Goal: Entertainment & Leisure: Consume media (video, audio)

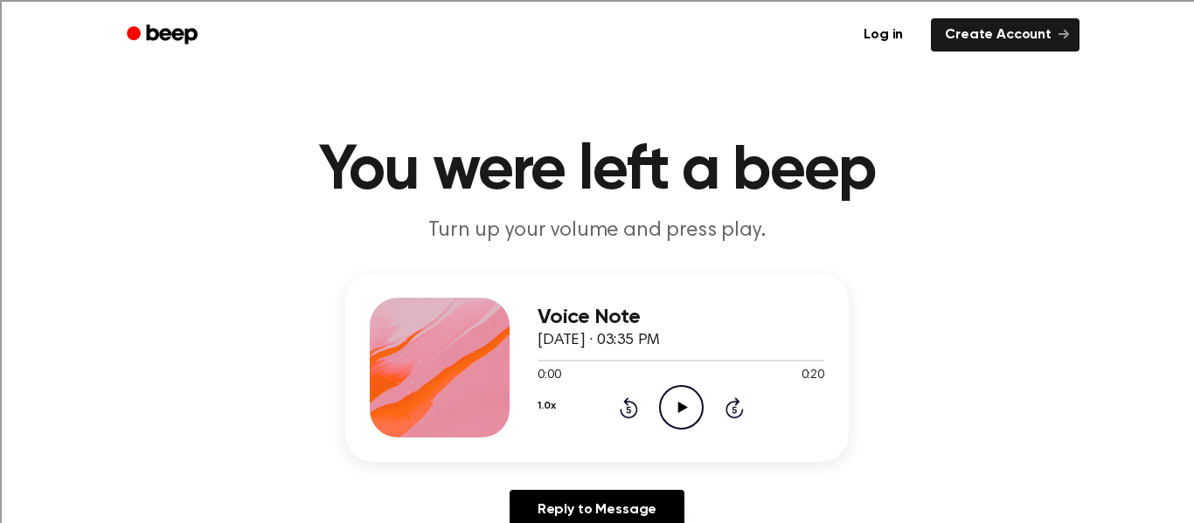
drag, startPoint x: 689, startPoint y: 392, endPoint x: 646, endPoint y: 301, distance: 99.7
click at [678, 362] on div "Voice Note October 8, 2025 · 03:35 PM 0:00 0:20 Your browser does not support t…" at bounding box center [680, 368] width 287 height 140
click at [683, 402] on icon "Play Audio" at bounding box center [681, 407] width 45 height 45
click at [683, 391] on icon "Play Audio" at bounding box center [681, 407] width 45 height 45
click at [683, 416] on icon "Play Audio" at bounding box center [681, 407] width 45 height 45
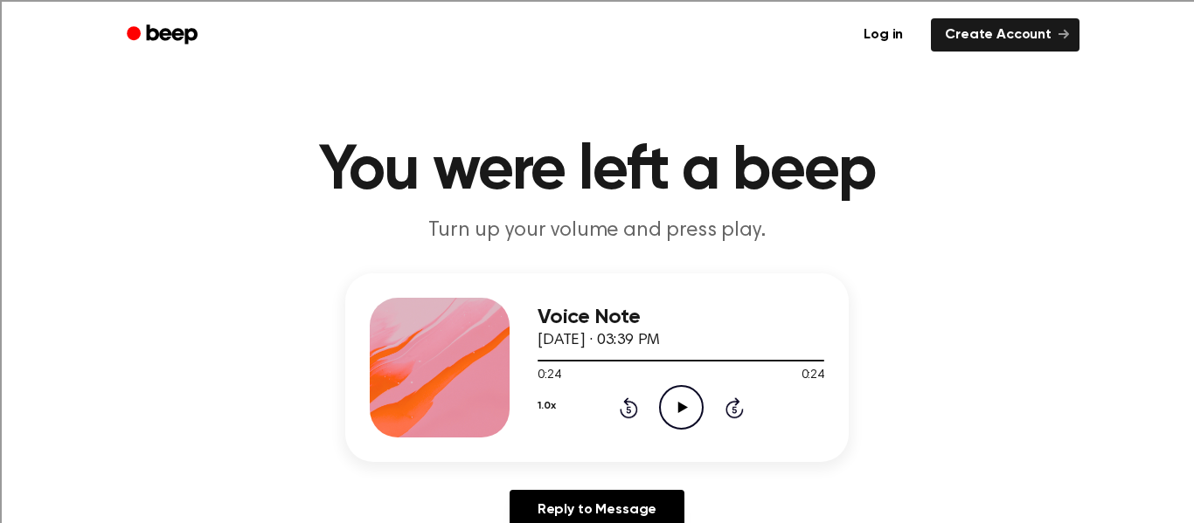
click at [672, 407] on icon "Play Audio" at bounding box center [681, 407] width 45 height 45
click at [685, 406] on icon "Play Audio" at bounding box center [681, 407] width 45 height 45
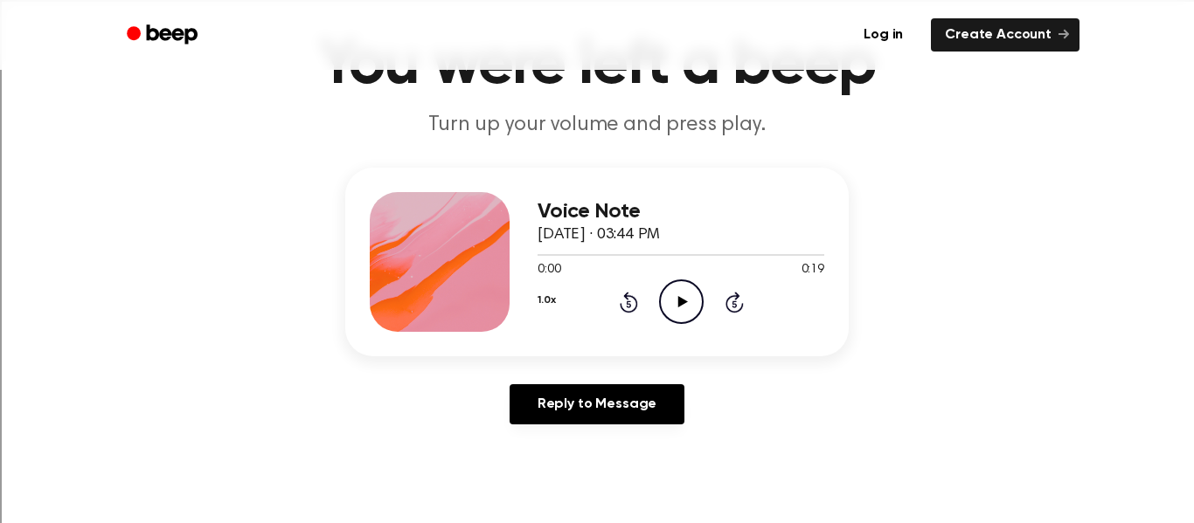
scroll to position [104, 0]
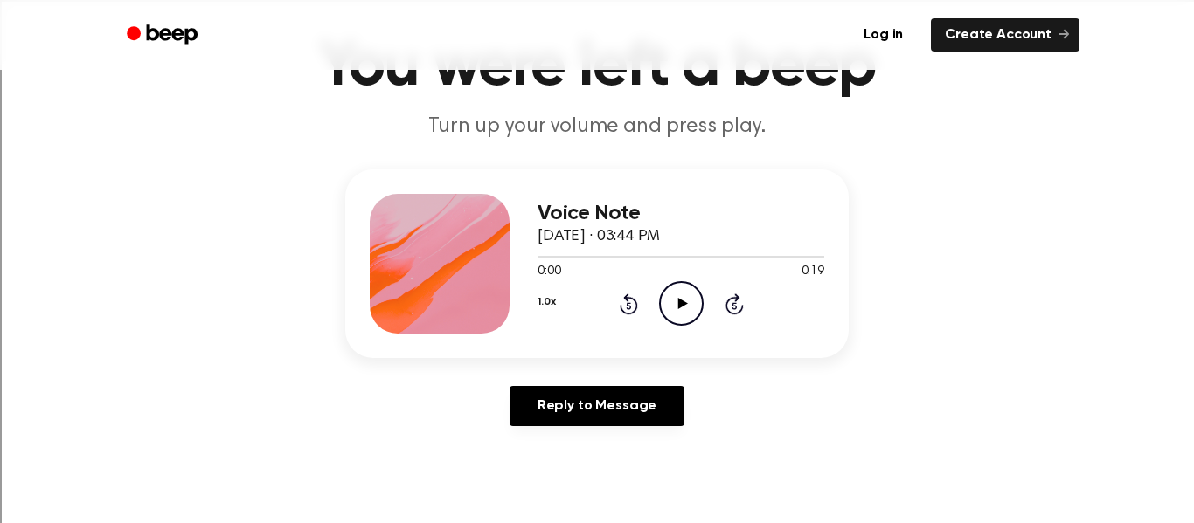
click at [677, 295] on icon "Play Audio" at bounding box center [681, 303] width 45 height 45
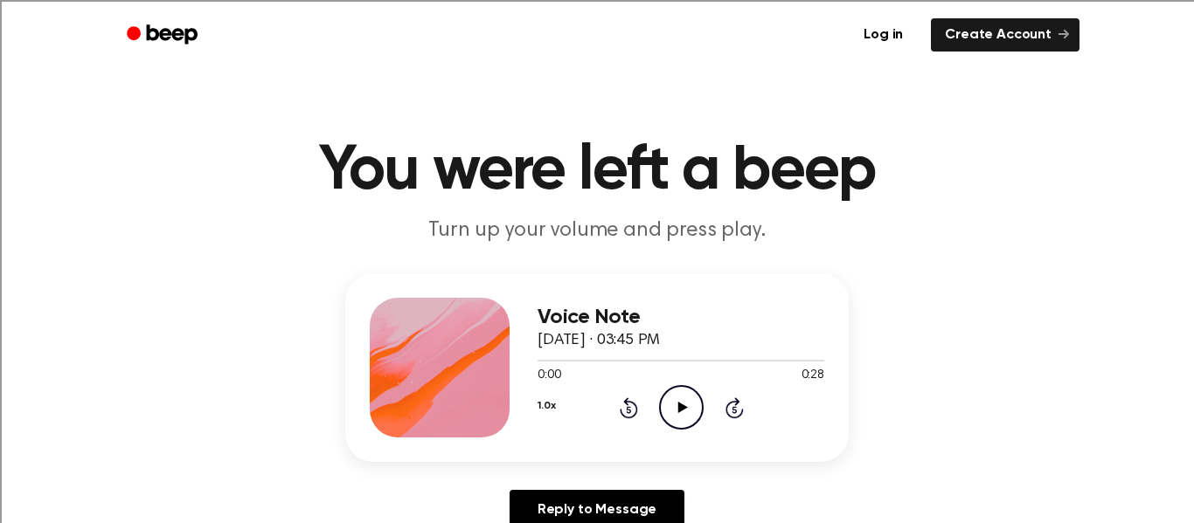
click at [677, 387] on icon "Play Audio" at bounding box center [681, 407] width 45 height 45
click at [683, 397] on icon "Play Audio" at bounding box center [681, 407] width 45 height 45
click at [695, 400] on icon "Play Audio" at bounding box center [681, 407] width 45 height 45
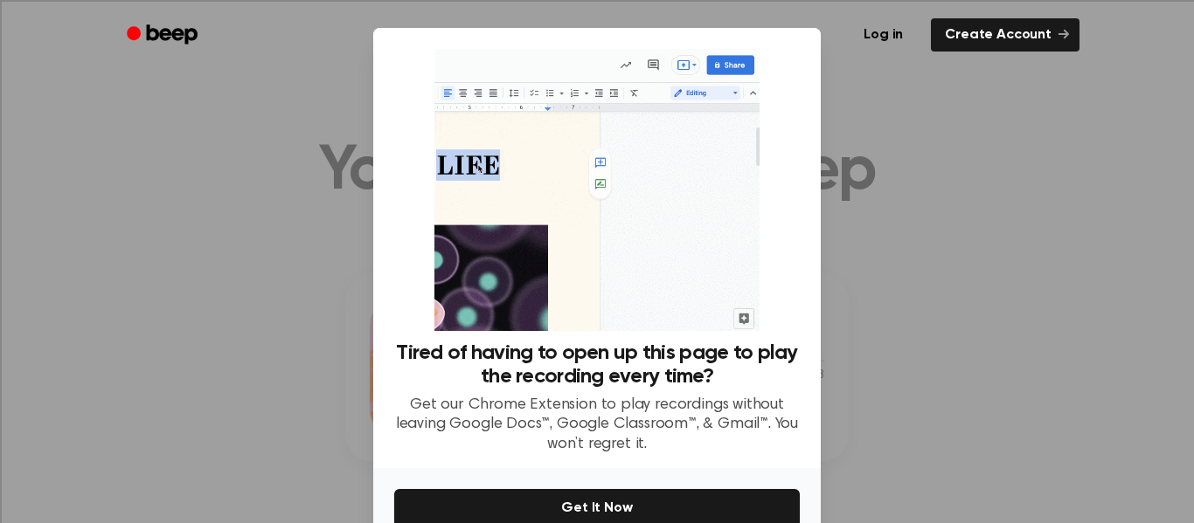
click at [279, 244] on div at bounding box center [597, 261] width 1194 height 523
click at [826, 71] on div at bounding box center [597, 261] width 1194 height 523
click at [340, 107] on div at bounding box center [597, 261] width 1194 height 523
drag, startPoint x: 340, startPoint y: 107, endPoint x: 320, endPoint y: 86, distance: 29.7
click at [340, 101] on div at bounding box center [597, 261] width 1194 height 523
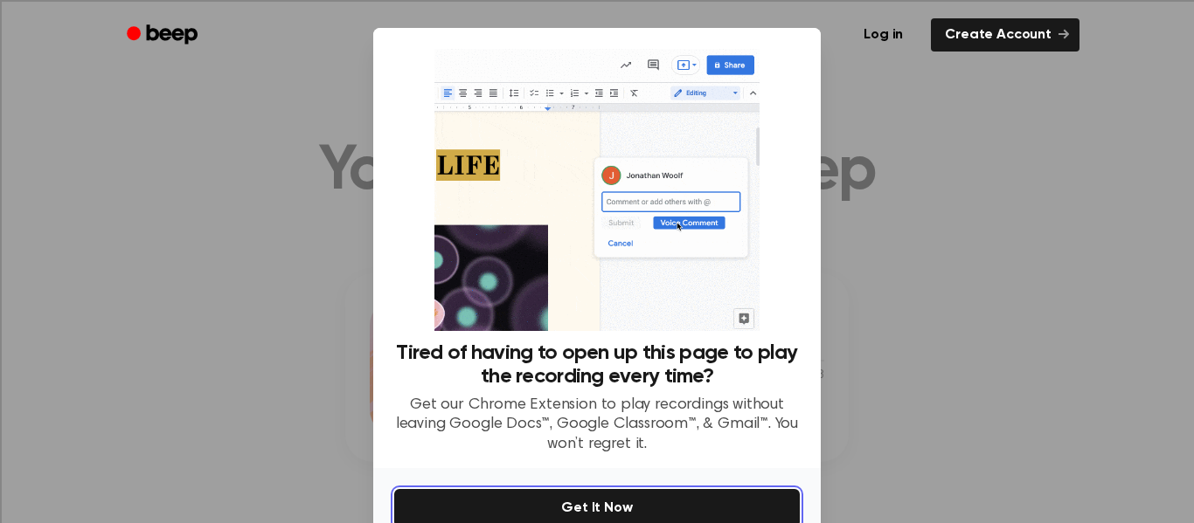
drag, startPoint x: 520, startPoint y: 494, endPoint x: 511, endPoint y: 476, distance: 19.5
click at [519, 487] on div "No Thanks Get It Now" at bounding box center [596, 527] width 447 height 119
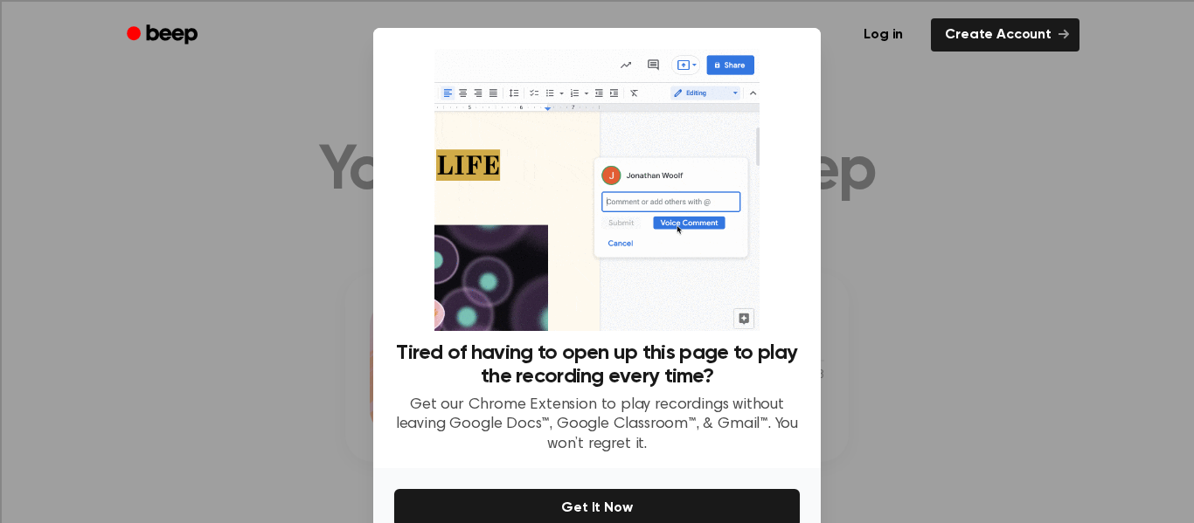
click at [135, 336] on div at bounding box center [597, 261] width 1194 height 523
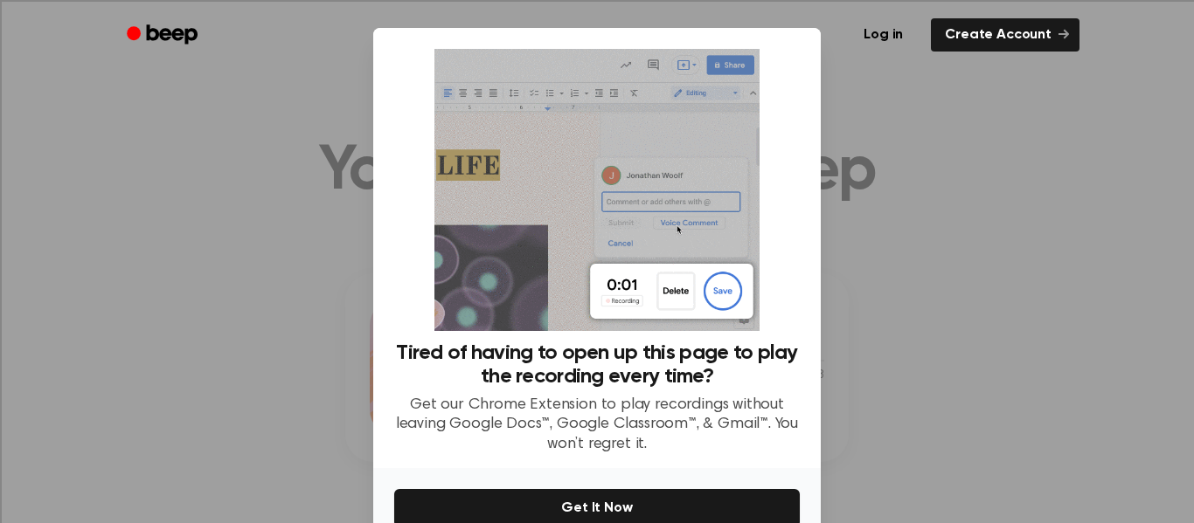
click at [140, 351] on div at bounding box center [597, 261] width 1194 height 523
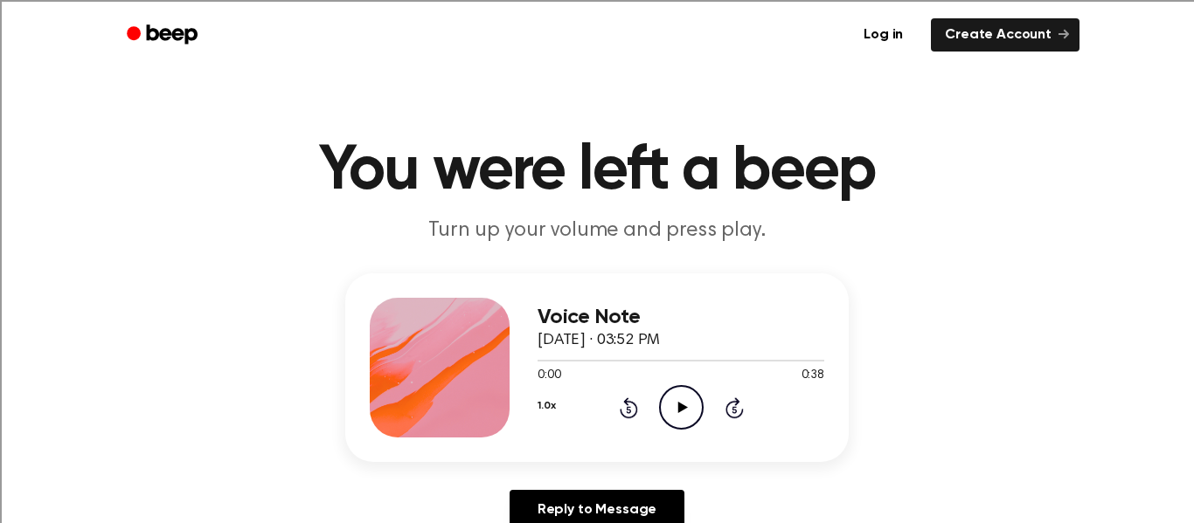
click at [690, 404] on icon "Play Audio" at bounding box center [681, 407] width 45 height 45
